Goal: Information Seeking & Learning: Find specific fact

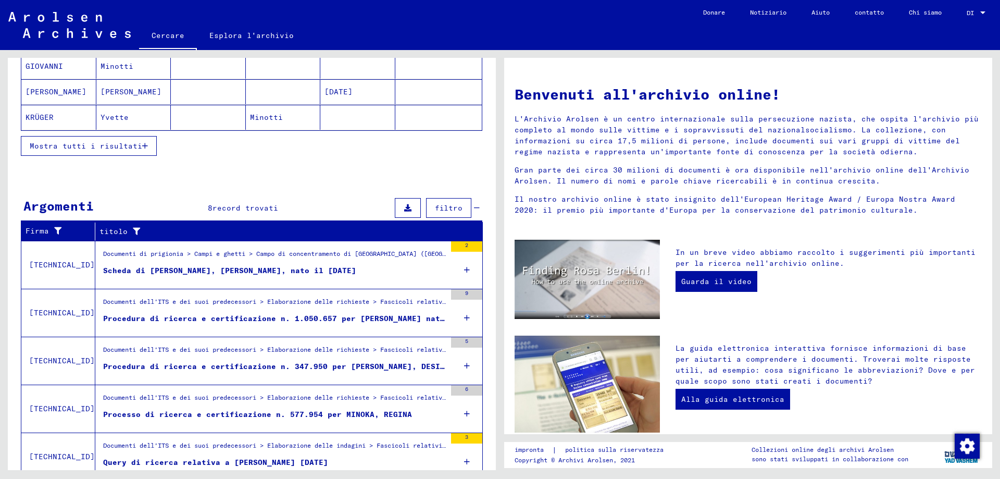
scroll to position [250, 0]
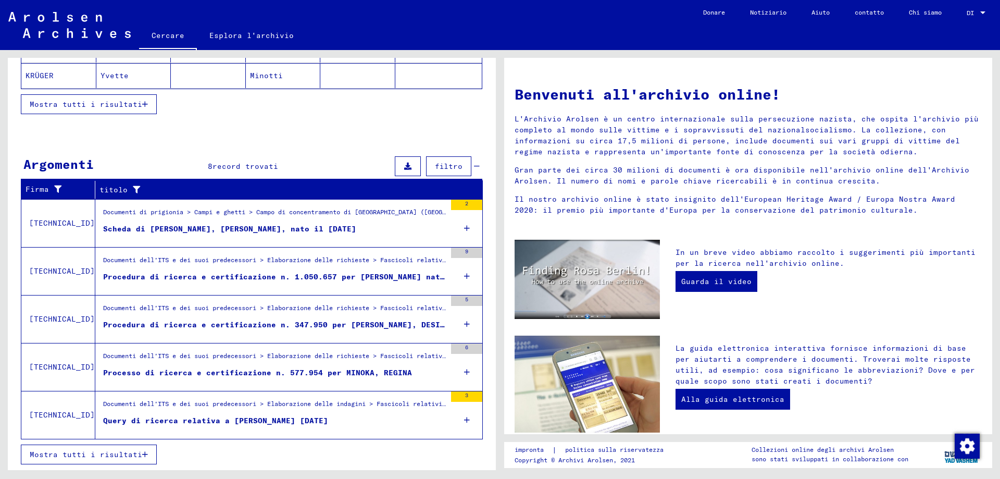
click at [193, 219] on div "Documenti di prigionia > Campi e ghetti > Campo di concentramento di Mittelbau …" at bounding box center [274, 214] width 343 height 15
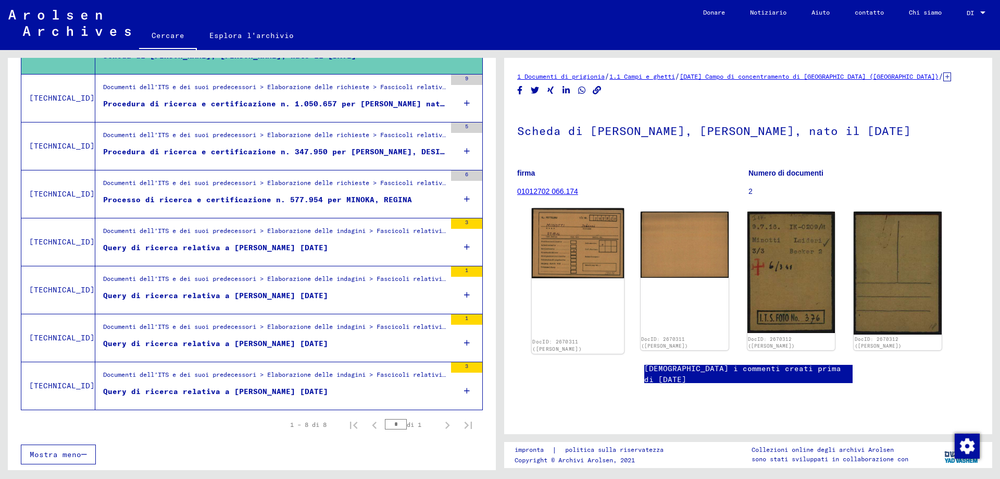
click at [579, 249] on img at bounding box center [578, 243] width 92 height 70
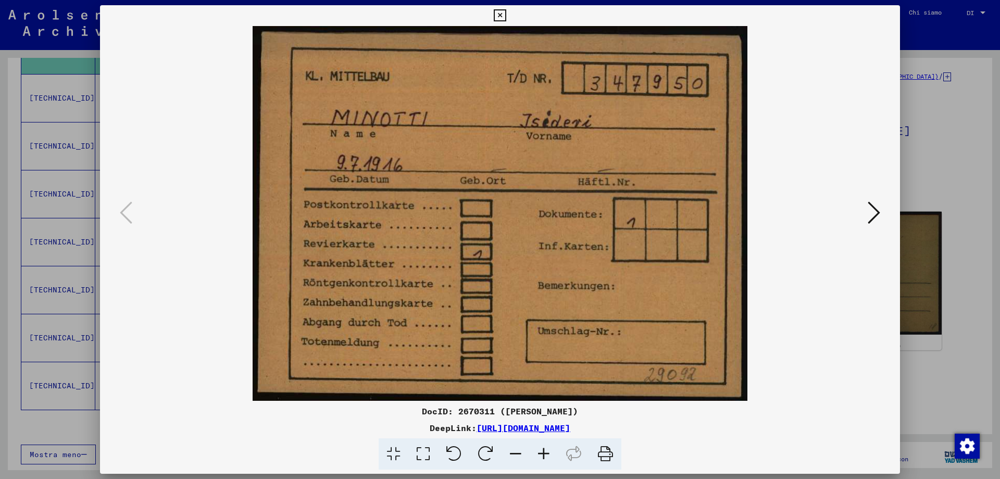
click at [877, 212] on icon at bounding box center [874, 212] width 12 height 25
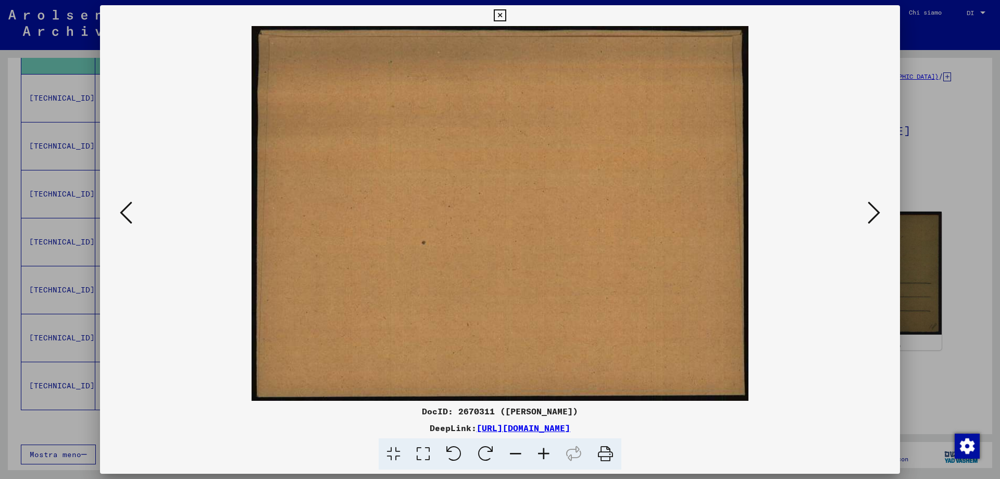
click at [877, 213] on icon at bounding box center [874, 212] width 12 height 25
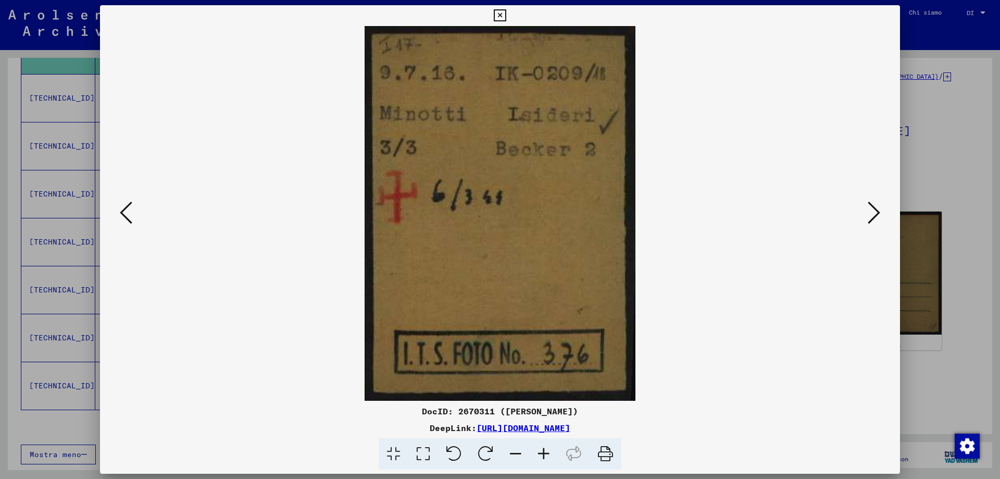
click at [873, 209] on icon at bounding box center [874, 212] width 12 height 25
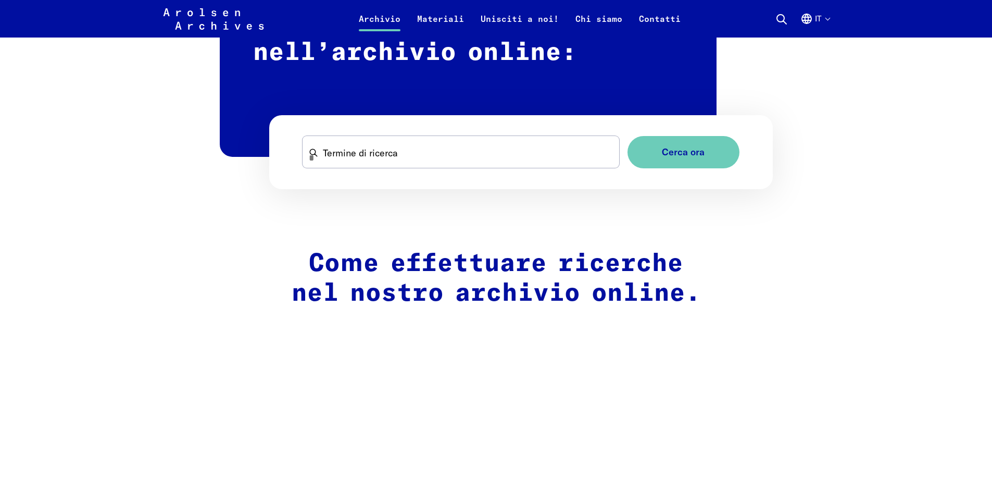
scroll to position [677, 0]
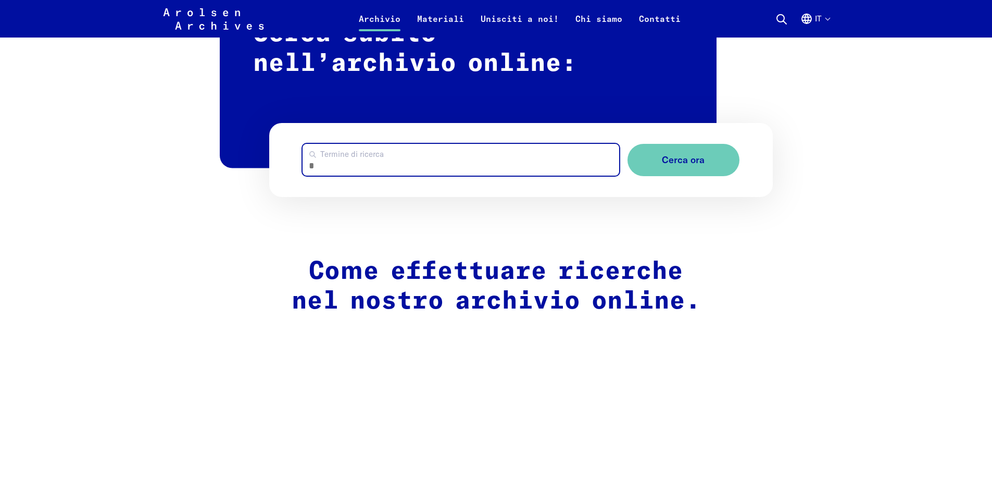
click at [405, 155] on input "Termine di ricerca" at bounding box center [461, 160] width 317 height 32
type input "*******"
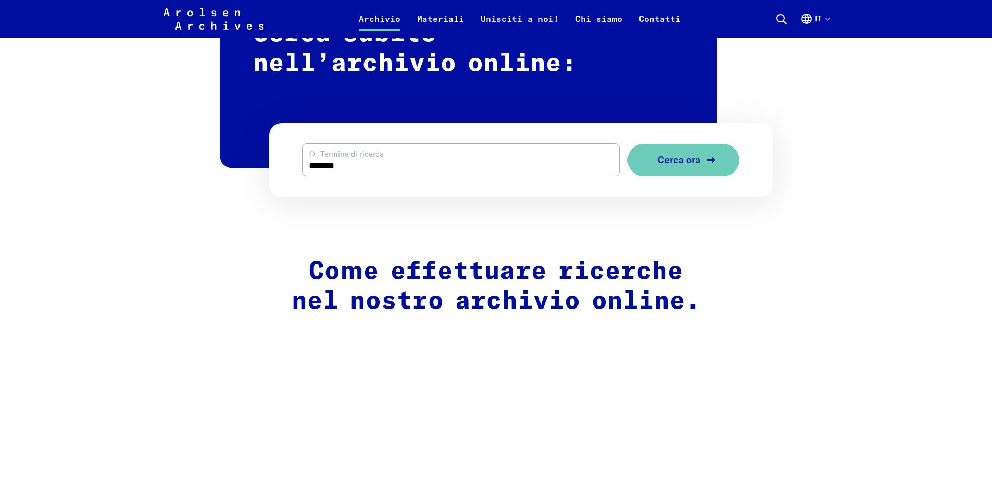
click at [684, 158] on button "Cerca ora" at bounding box center [684, 160] width 112 height 33
click at [675, 157] on span "Cerca ora" at bounding box center [679, 160] width 43 height 11
click at [661, 155] on span "Cerca ora" at bounding box center [679, 160] width 43 height 11
